Goal: Task Accomplishment & Management: Use online tool/utility

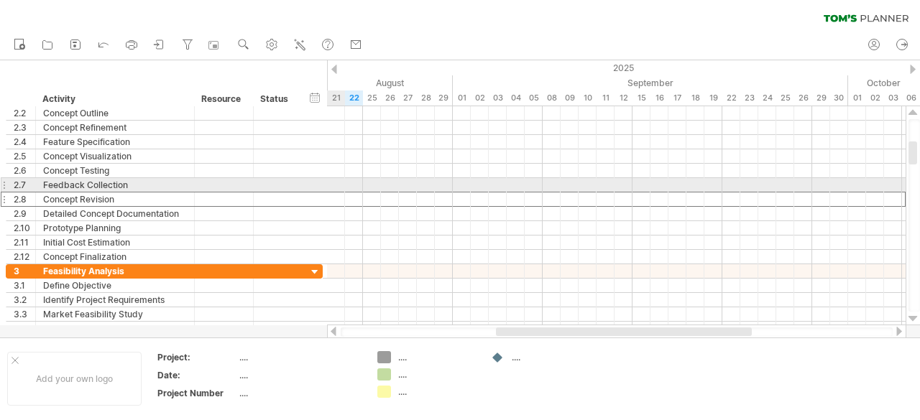
click at [314, 193] on div "**********" at bounding box center [164, 199] width 317 height 15
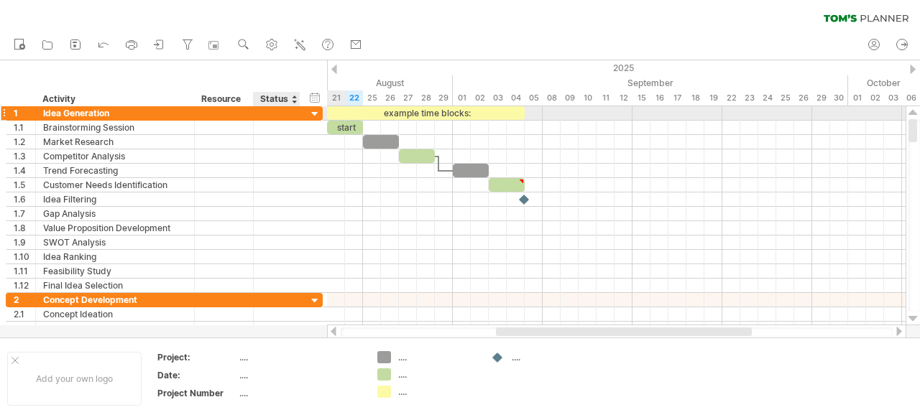
click at [318, 111] on div at bounding box center [315, 115] width 14 height 14
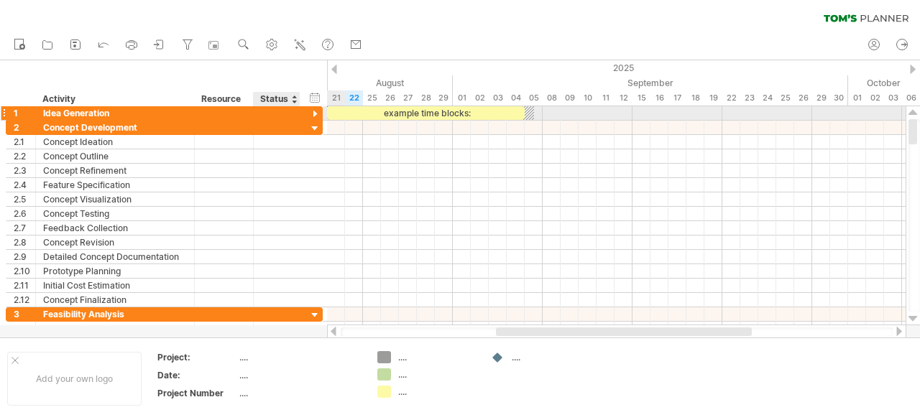
click at [316, 114] on div at bounding box center [315, 115] width 14 height 14
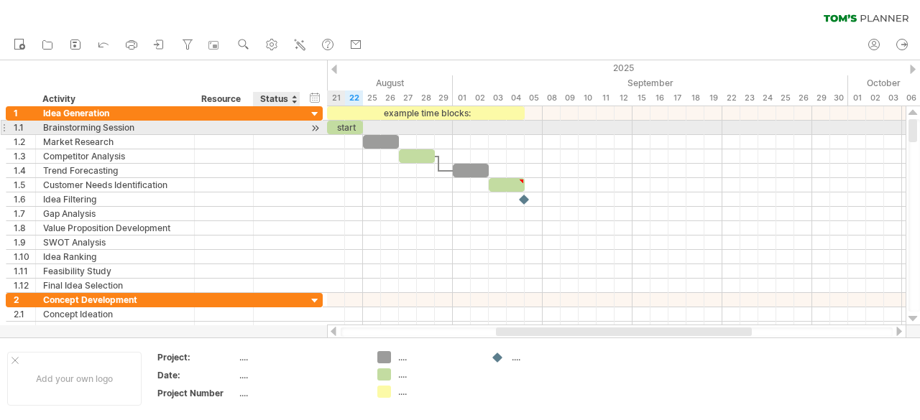
click at [297, 129] on div at bounding box center [298, 128] width 7 height 14
click at [289, 129] on div at bounding box center [276, 128] width 31 height 14
click at [289, 129] on input "text" at bounding box center [276, 128] width 31 height 14
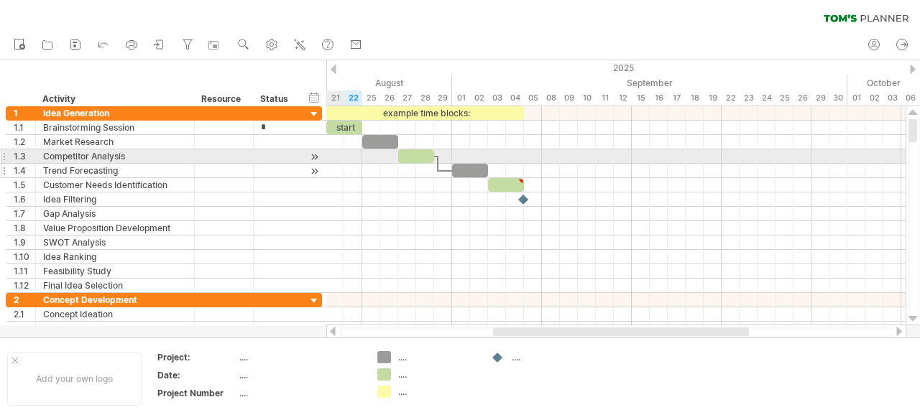
type input "*"
click at [290, 169] on div at bounding box center [276, 171] width 31 height 14
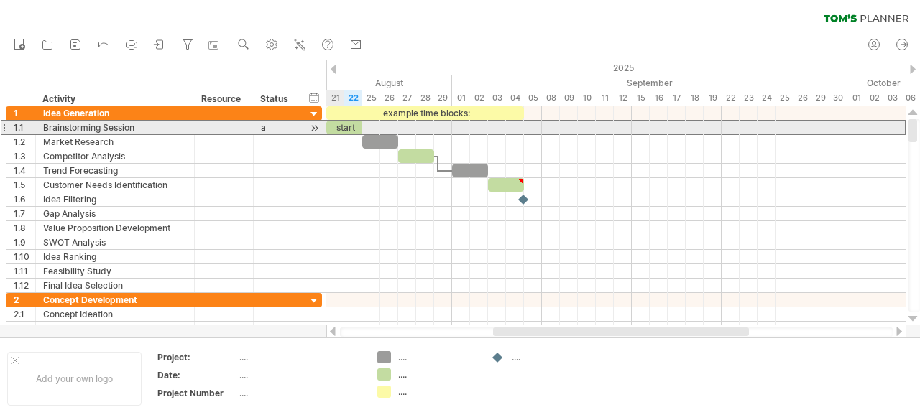
click at [286, 127] on div "a" at bounding box center [276, 128] width 31 height 14
click at [0, 0] on input "*" at bounding box center [0, 0] width 0 height 0
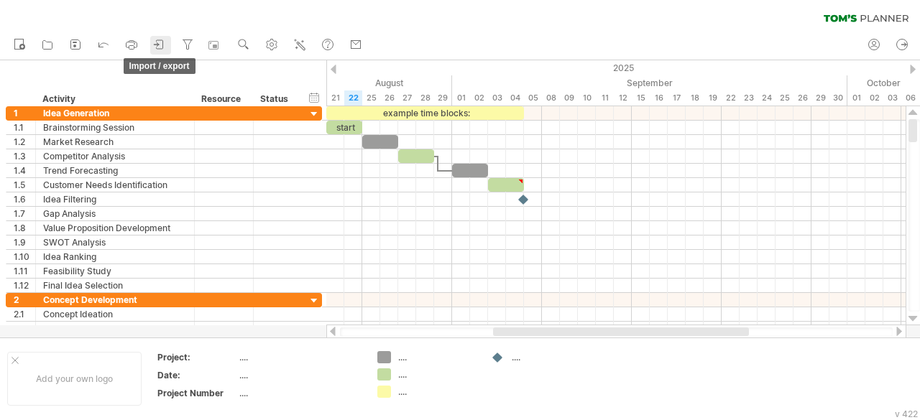
click at [165, 47] on icon at bounding box center [159, 44] width 14 height 14
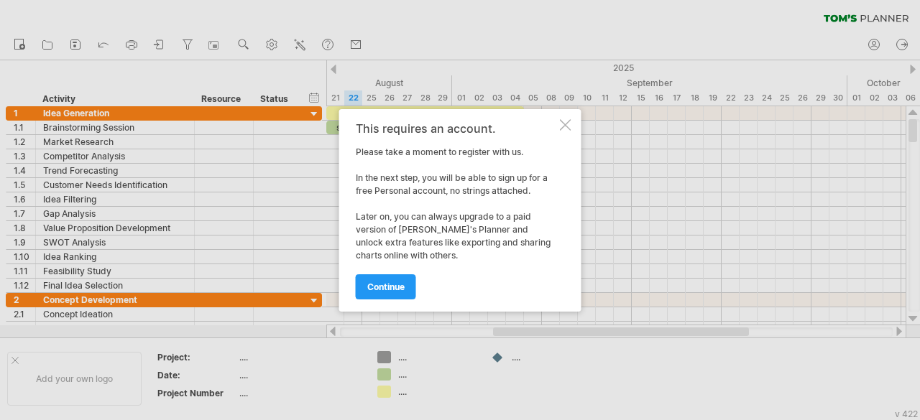
click at [563, 125] on div at bounding box center [565, 124] width 11 height 11
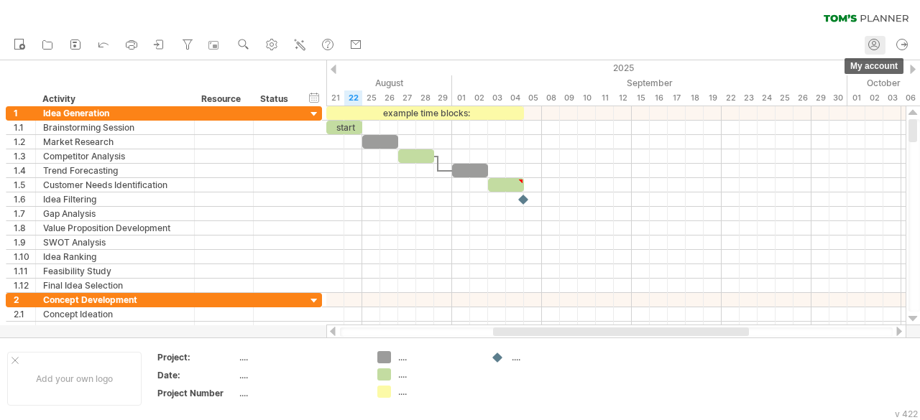
click at [872, 47] on icon at bounding box center [874, 44] width 14 height 14
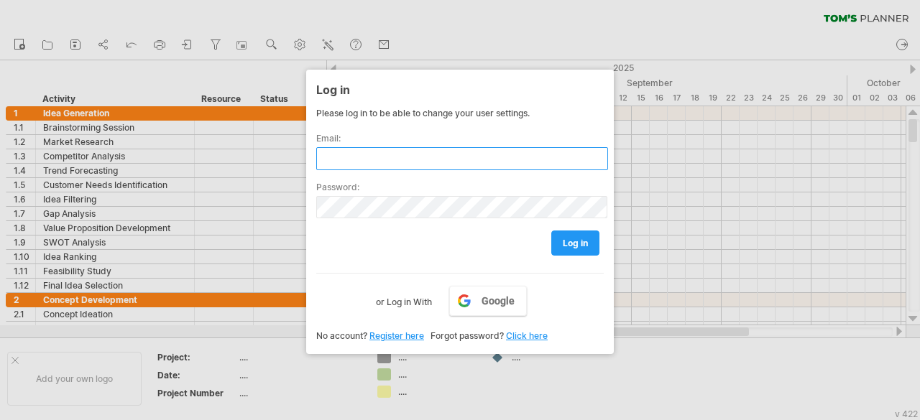
click at [471, 164] on input "text" at bounding box center [462, 158] width 292 height 23
type input "*"
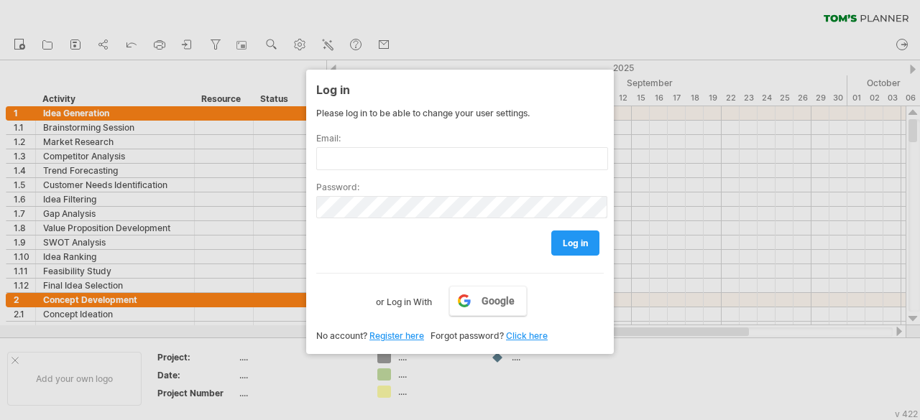
click at [399, 331] on link "Register here" at bounding box center [396, 336] width 55 height 11
